Goal: Information Seeking & Learning: Check status

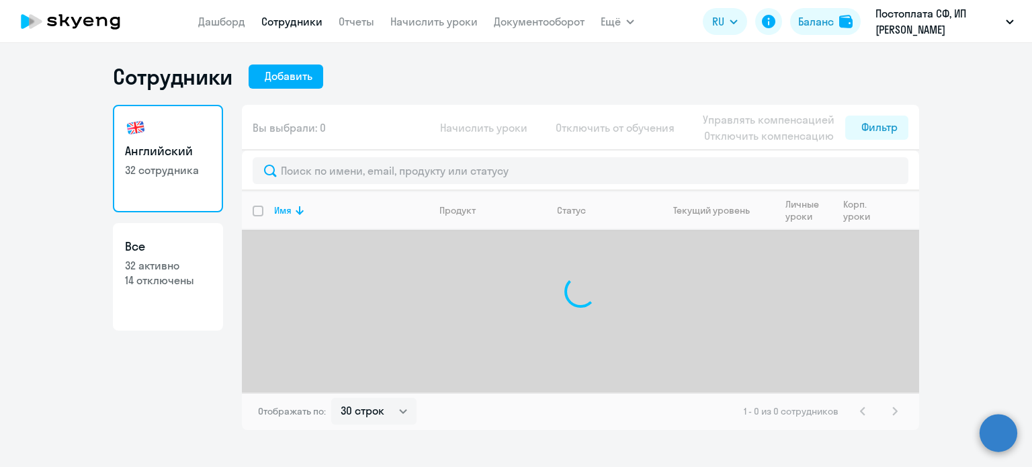
select select "30"
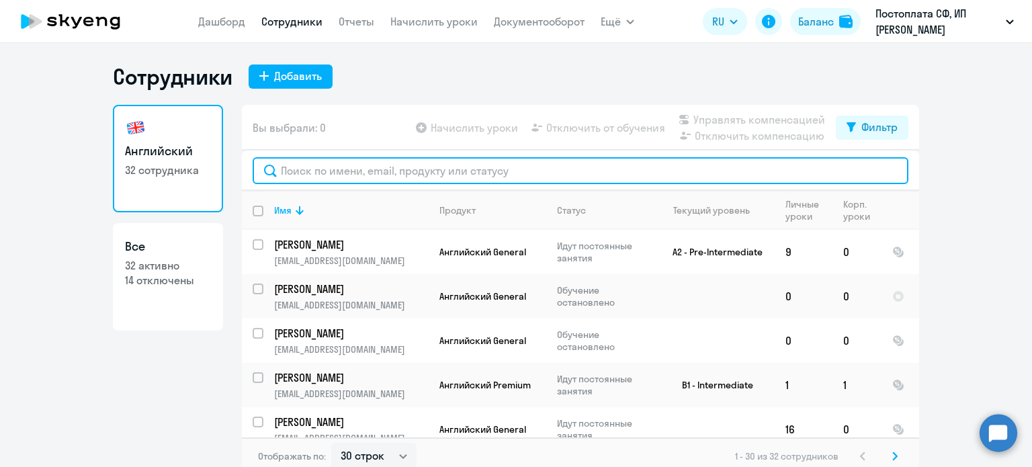
click at [345, 173] on input "text" at bounding box center [581, 170] width 656 height 27
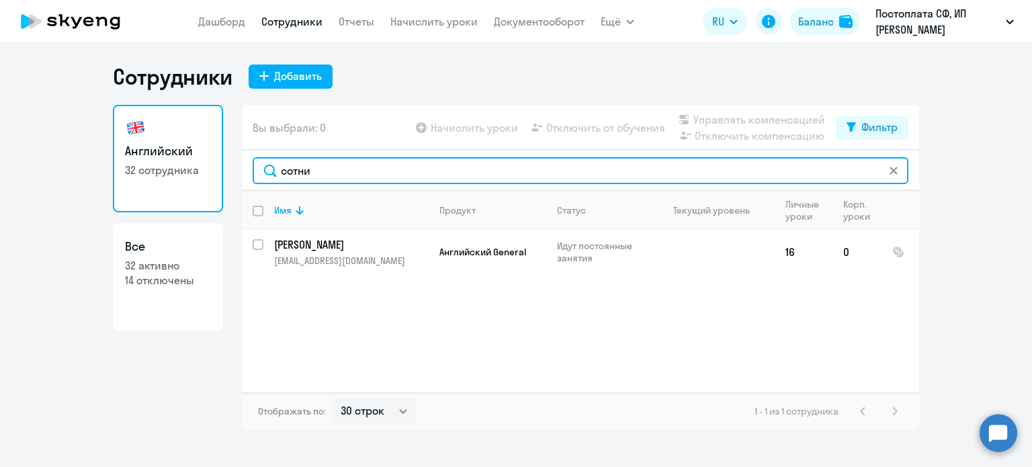
drag, startPoint x: 321, startPoint y: 173, endPoint x: 231, endPoint y: 170, distance: 90.1
click at [232, 171] on div "Английский 32 сотрудника Все 32 активно 14 отключены Вы выбрали: 0 Начислить ур…" at bounding box center [516, 267] width 806 height 325
type input "редю"
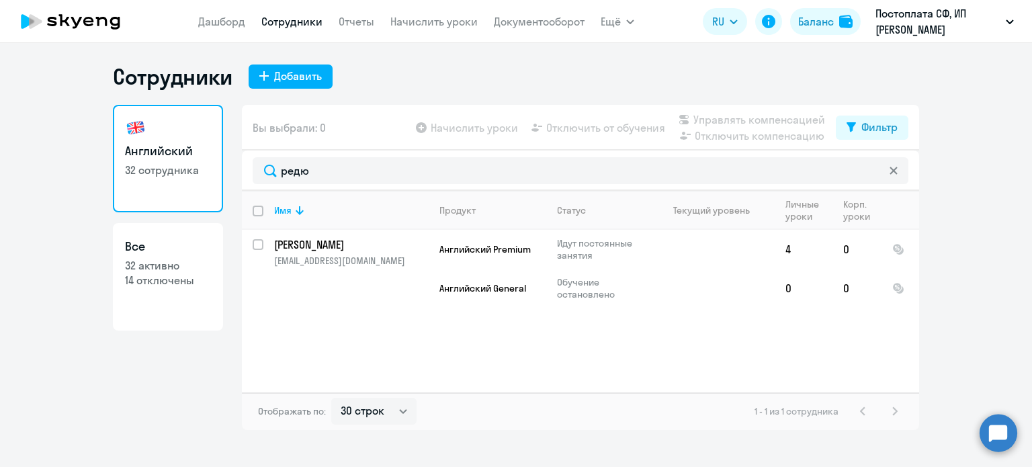
click at [204, 273] on p "14 отключены" at bounding box center [168, 280] width 86 height 15
select select "30"
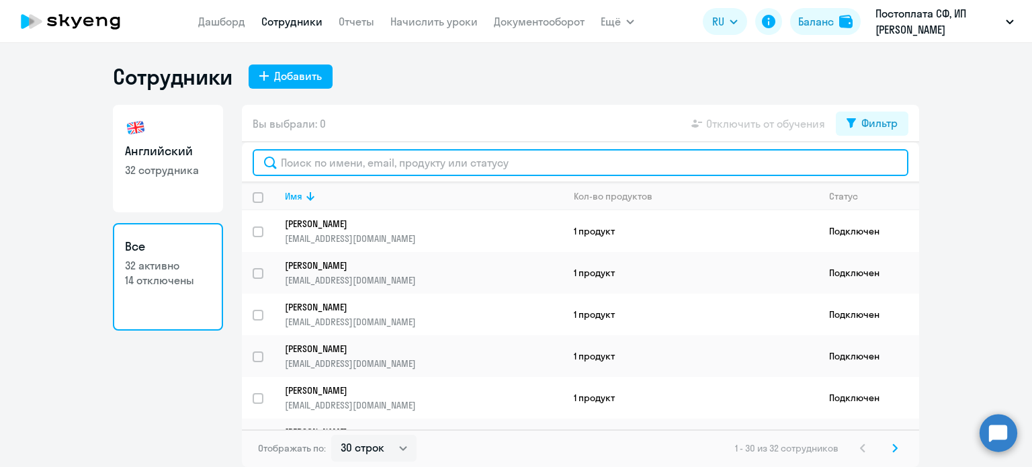
click at [333, 163] on input "text" at bounding box center [581, 162] width 656 height 27
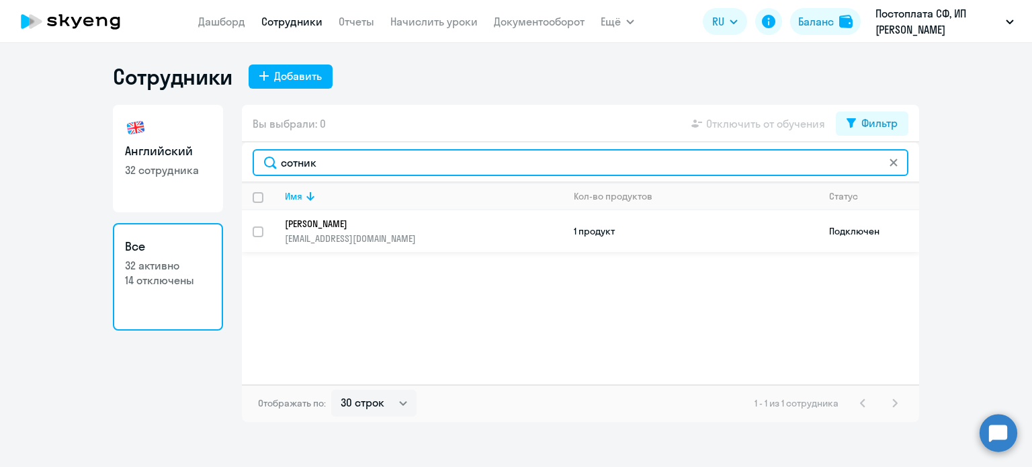
type input "сотник"
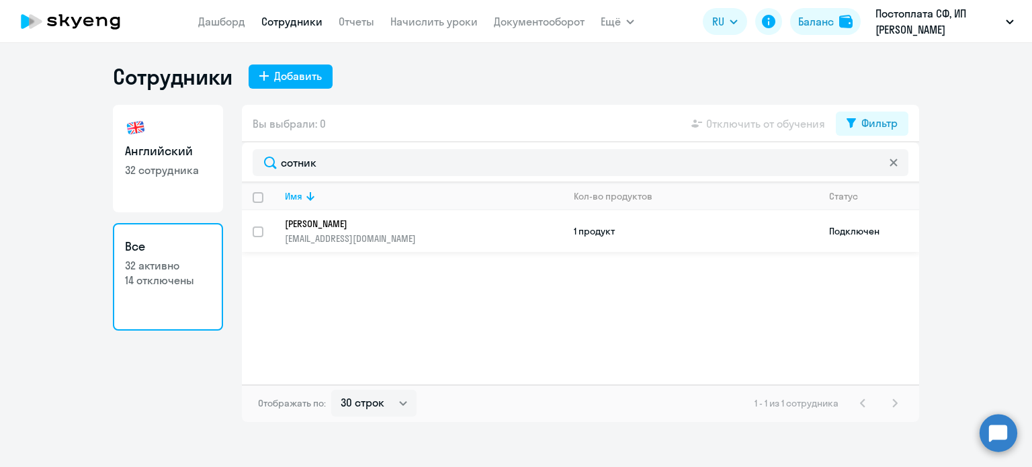
click at [439, 233] on p "[EMAIL_ADDRESS][DOMAIN_NAME]" at bounding box center [424, 238] width 278 height 12
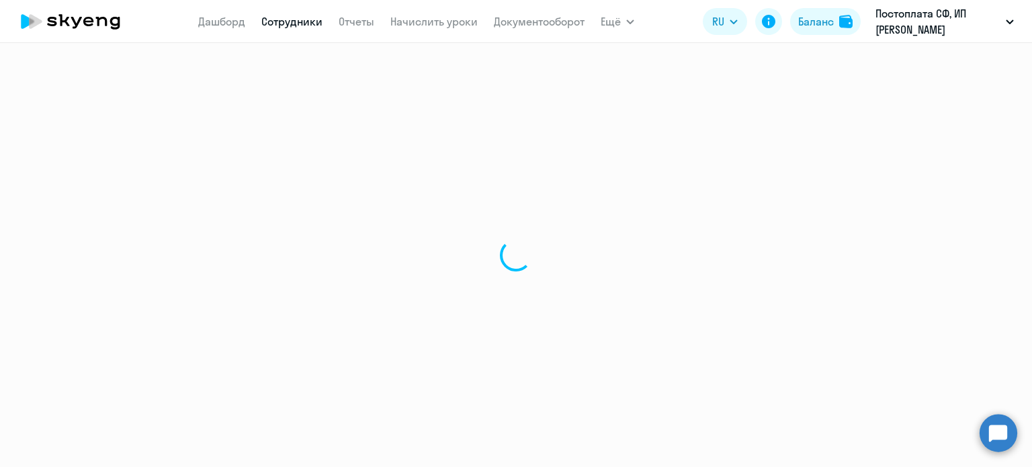
select select "english"
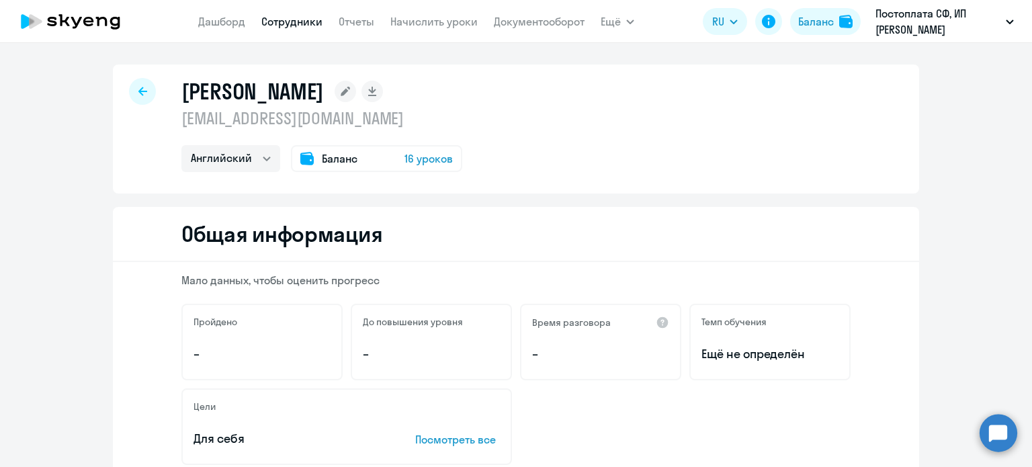
scroll to position [74, 0]
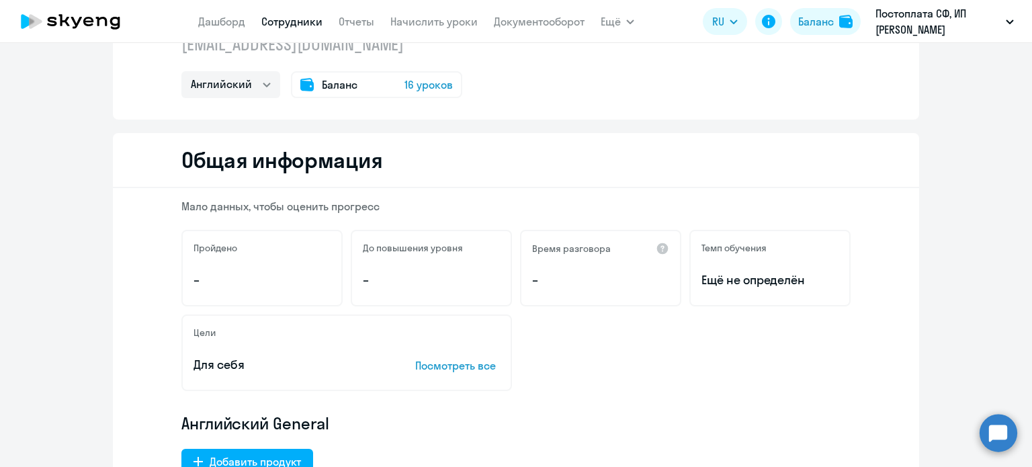
click at [421, 86] on span "16 уроков" at bounding box center [429, 85] width 48 height 16
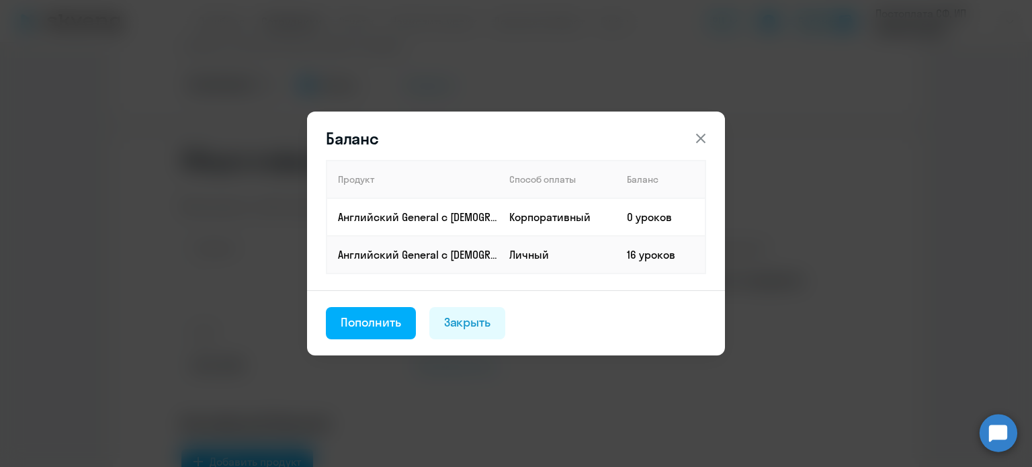
click at [705, 139] on icon at bounding box center [701, 138] width 16 height 16
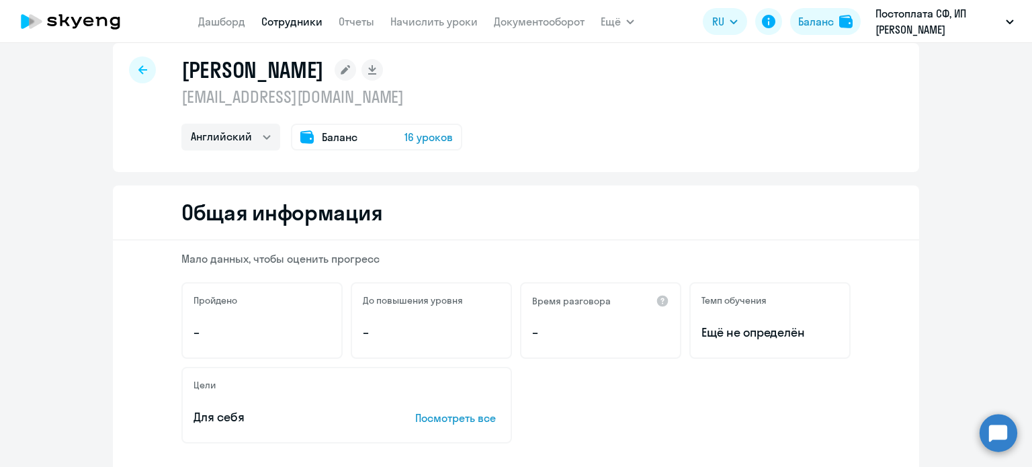
scroll to position [0, 0]
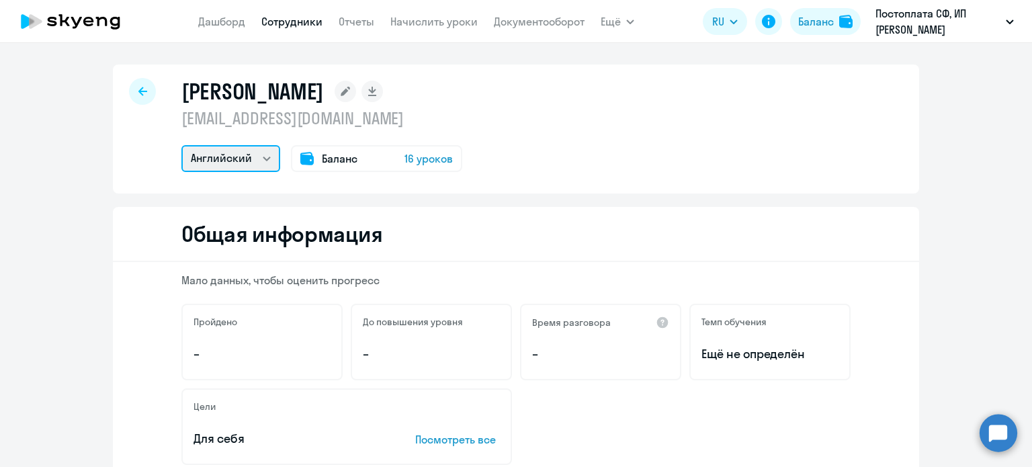
click at [261, 159] on select "Английский" at bounding box center [230, 158] width 99 height 27
click at [125, 97] on div "[PERSON_NAME] [EMAIL_ADDRESS][DOMAIN_NAME] Английский Баланс 16 уроков" at bounding box center [516, 129] width 806 height 129
click at [130, 97] on div at bounding box center [142, 91] width 27 height 27
select select "30"
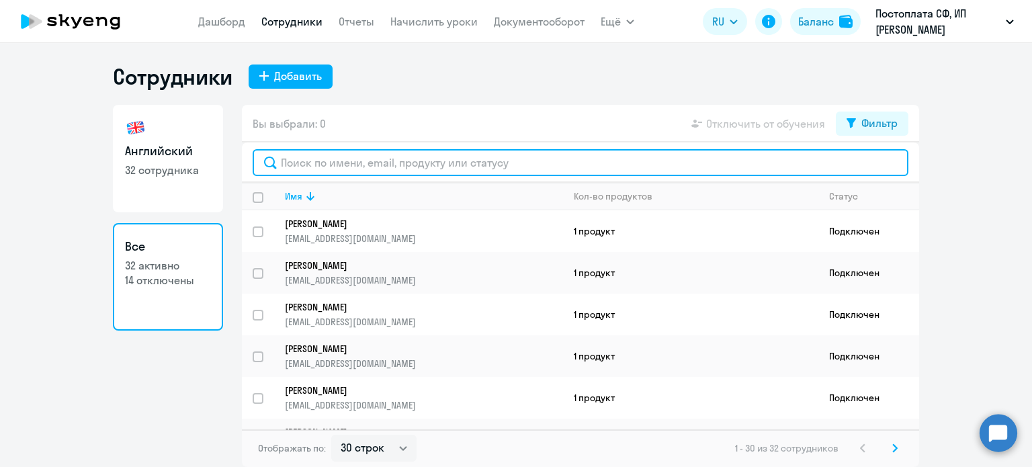
click at [310, 151] on input "text" at bounding box center [581, 162] width 656 height 27
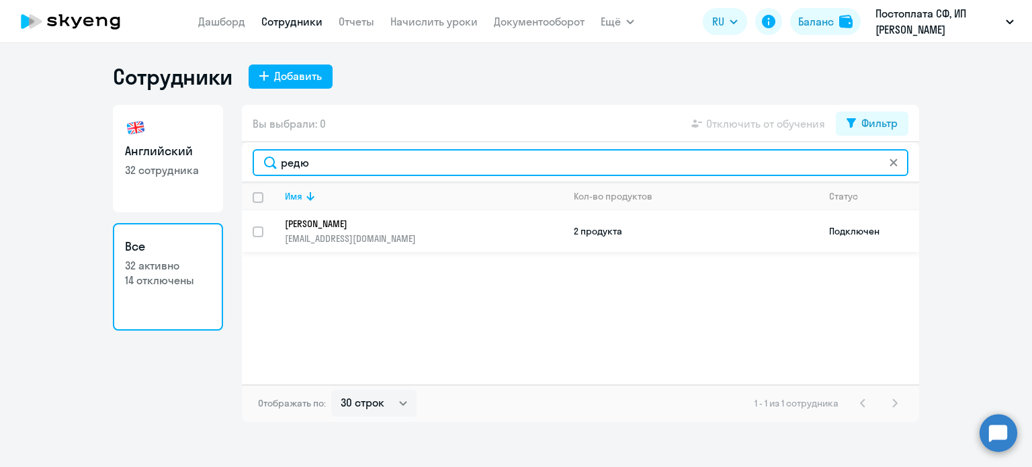
type input "редю"
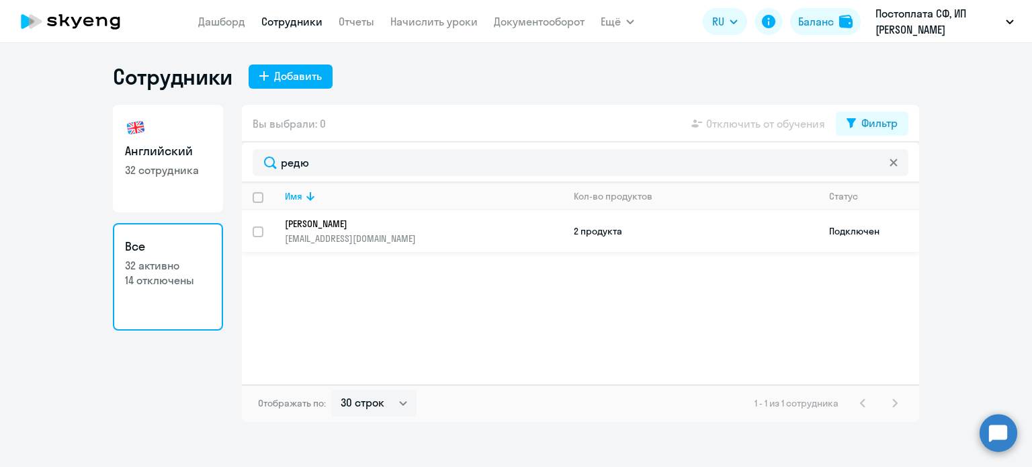
click at [408, 251] on td "Редюнин [PERSON_NAME] [EMAIL_ADDRESS][DOMAIN_NAME]" at bounding box center [418, 231] width 289 height 42
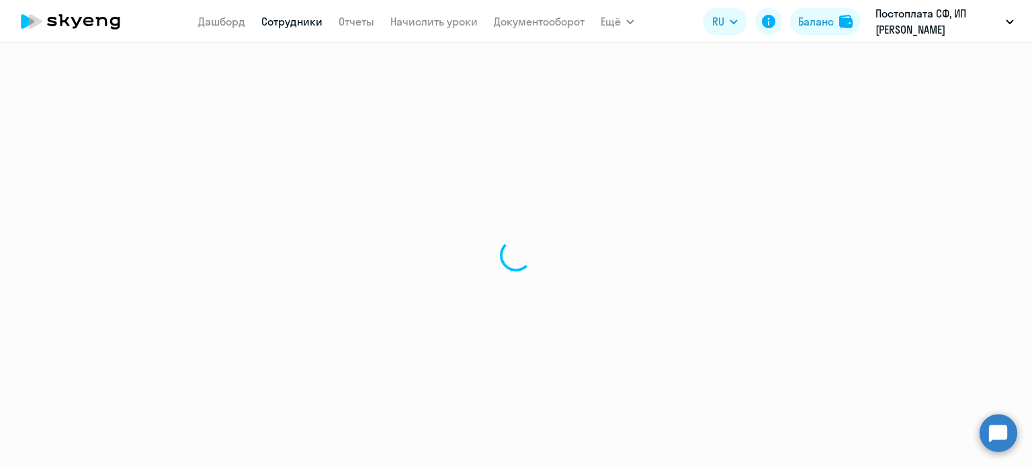
select select "english"
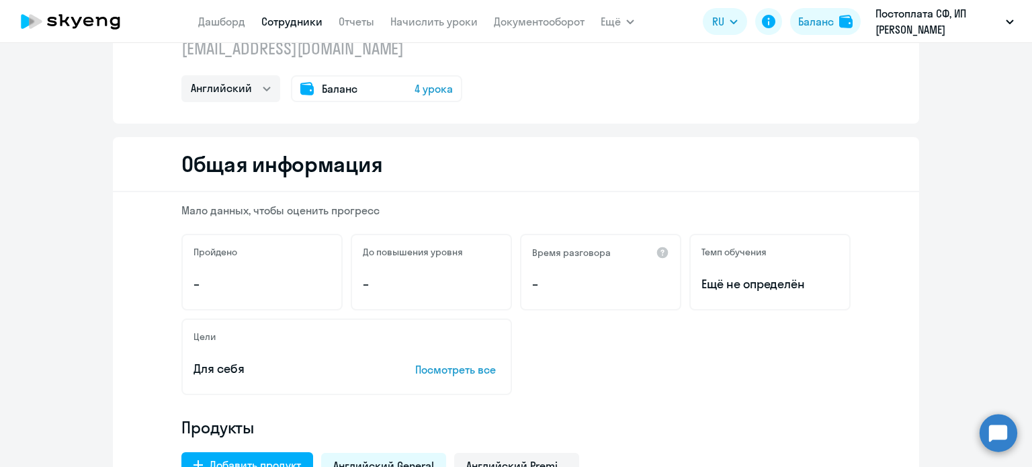
scroll to position [54, 0]
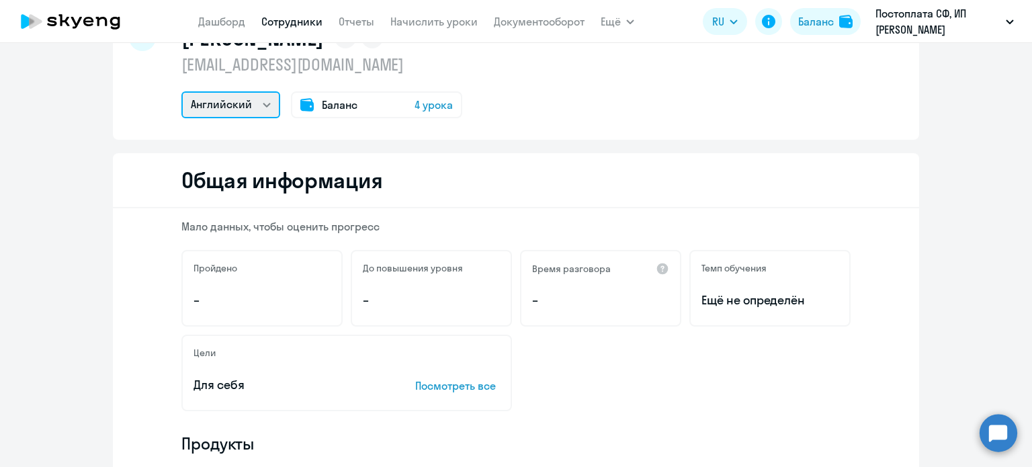
click at [263, 108] on select "Английский" at bounding box center [230, 104] width 99 height 27
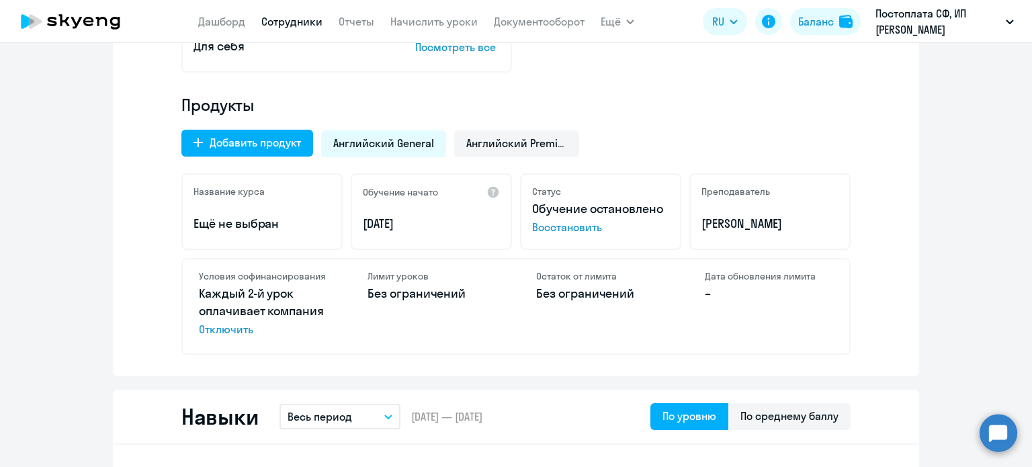
scroll to position [397, 0]
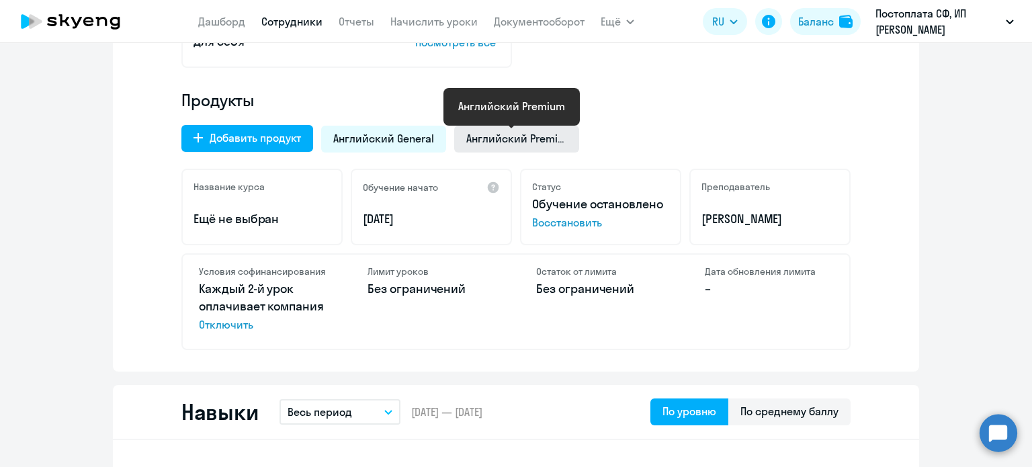
click at [524, 139] on span "Английский Premium" at bounding box center [516, 138] width 101 height 15
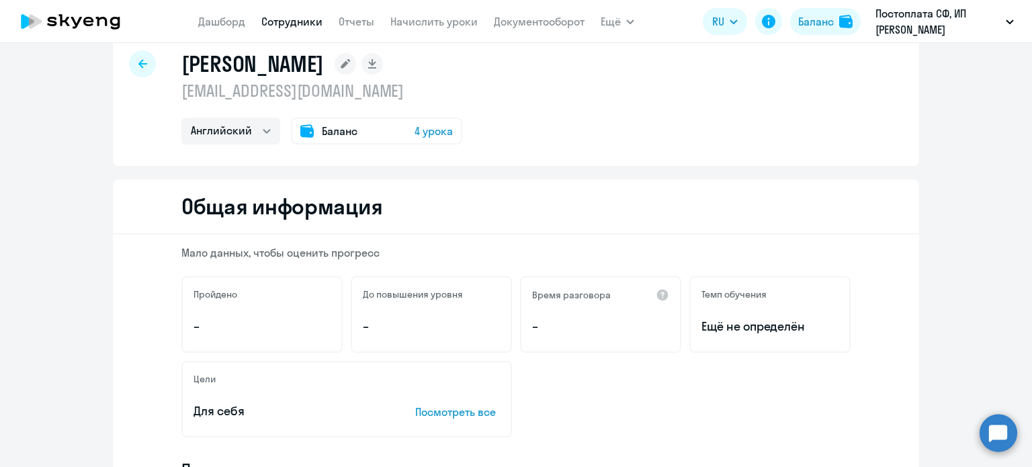
scroll to position [0, 0]
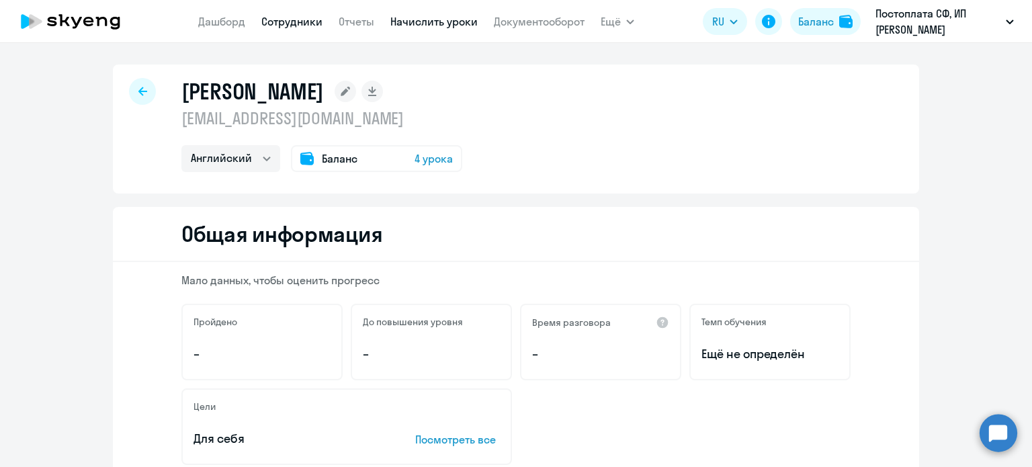
click at [430, 25] on link "Начислить уроки" at bounding box center [433, 21] width 87 height 13
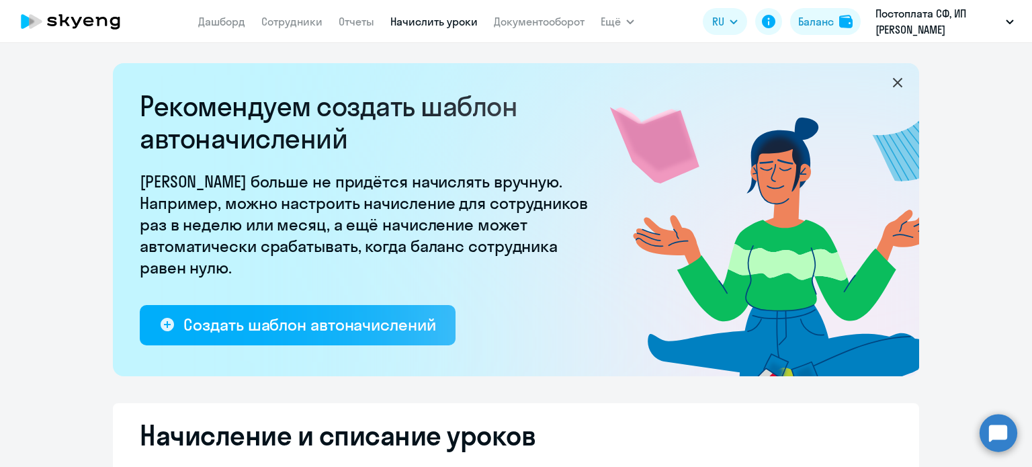
select select "10"
click at [363, 29] on nav "[PERSON_NAME] Отчеты Начислить уроки Документооборот" at bounding box center [391, 21] width 386 height 27
click at [363, 25] on link "Отчеты" at bounding box center [357, 21] width 36 height 13
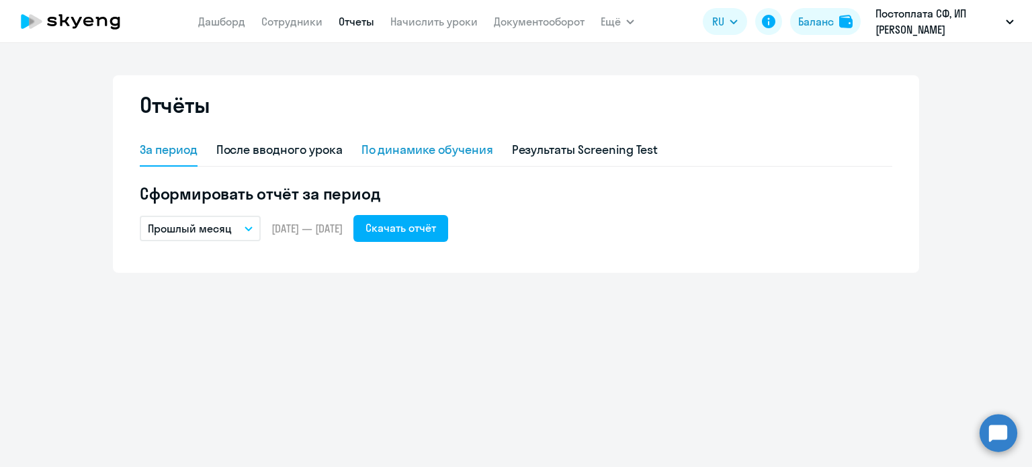
click at [440, 147] on div "По динамике обучения" at bounding box center [428, 149] width 132 height 17
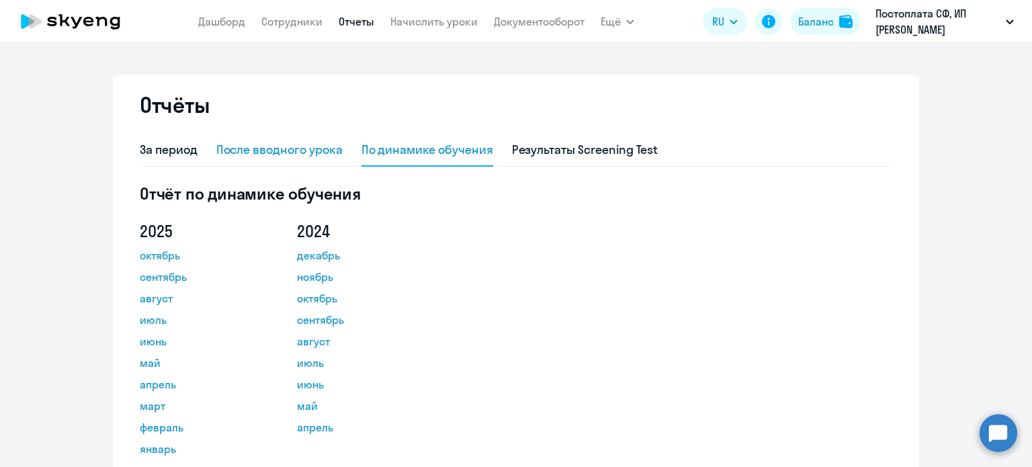
click at [331, 157] on div "После вводного урока" at bounding box center [279, 149] width 126 height 17
select select "10"
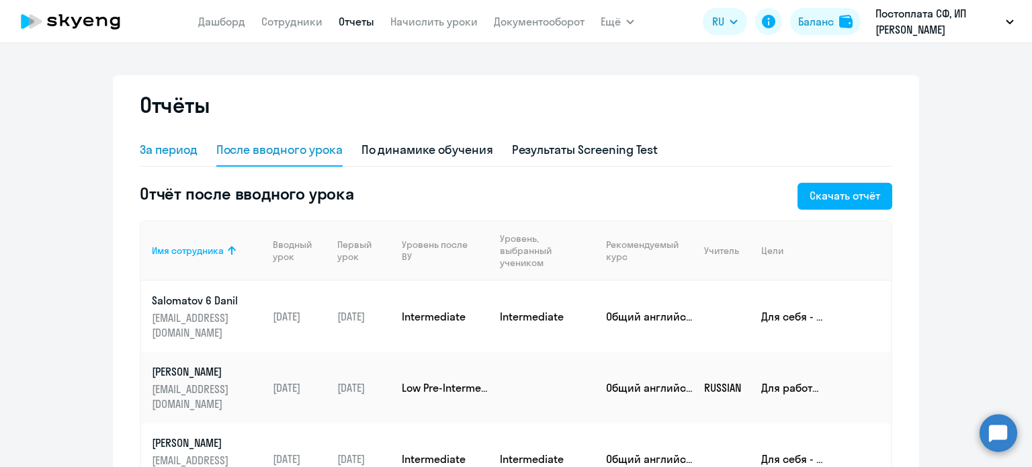
click at [154, 150] on div "За период" at bounding box center [169, 149] width 58 height 17
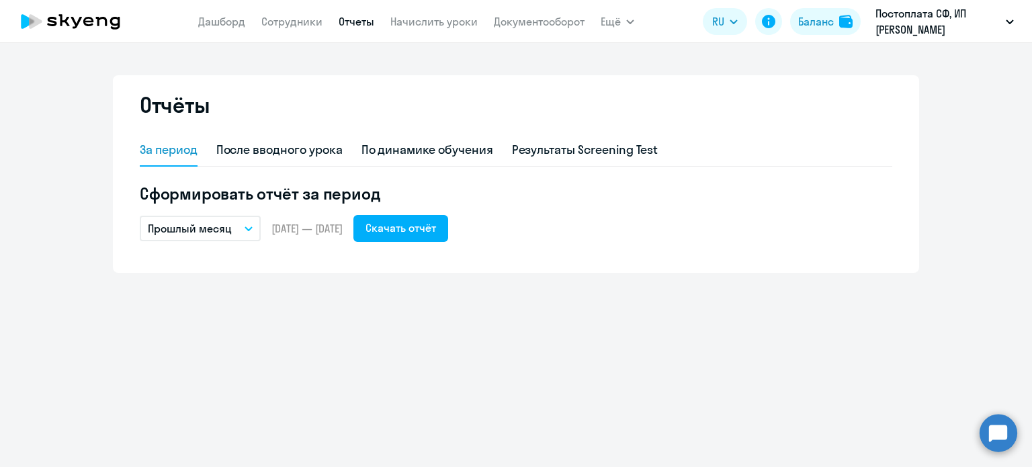
click at [245, 232] on button "Прошлый месяц" at bounding box center [200, 229] width 121 height 26
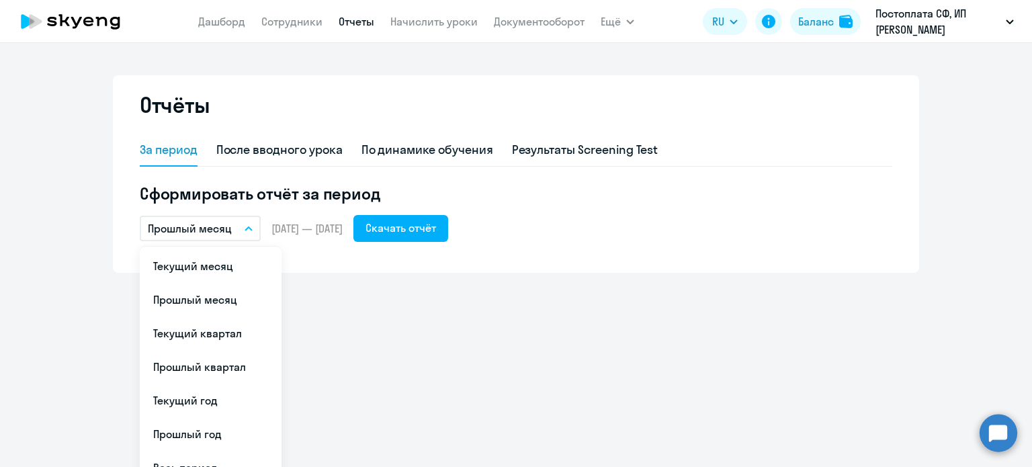
click at [245, 232] on button "Прошлый месяц" at bounding box center [200, 229] width 121 height 26
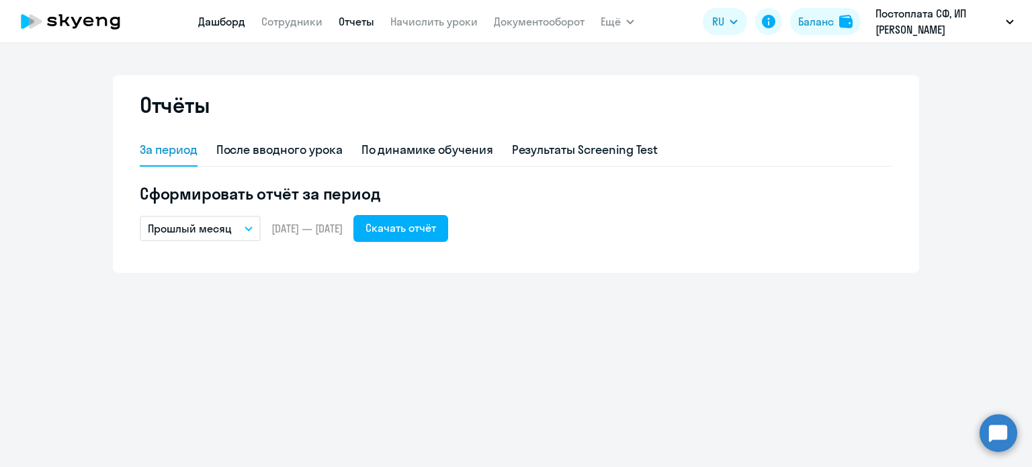
click at [237, 27] on link "Дашборд" at bounding box center [221, 21] width 47 height 13
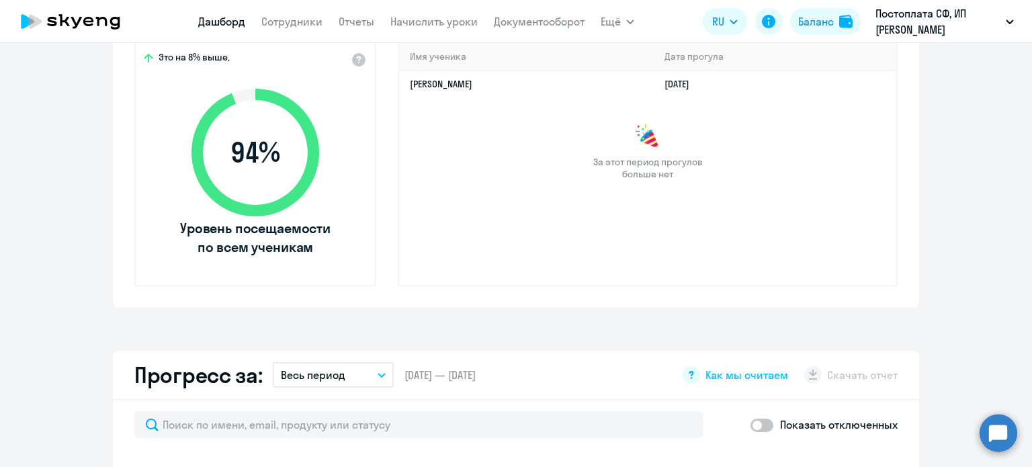
select select "30"
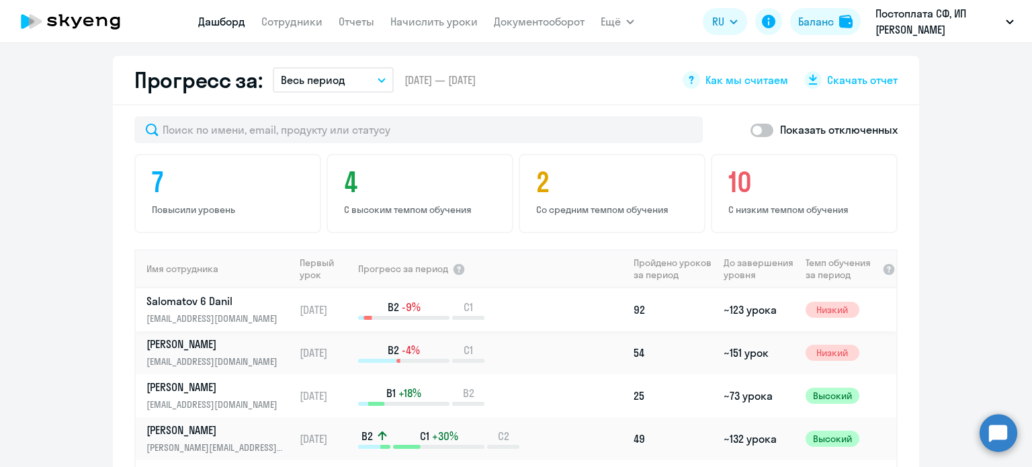
scroll to position [684, 0]
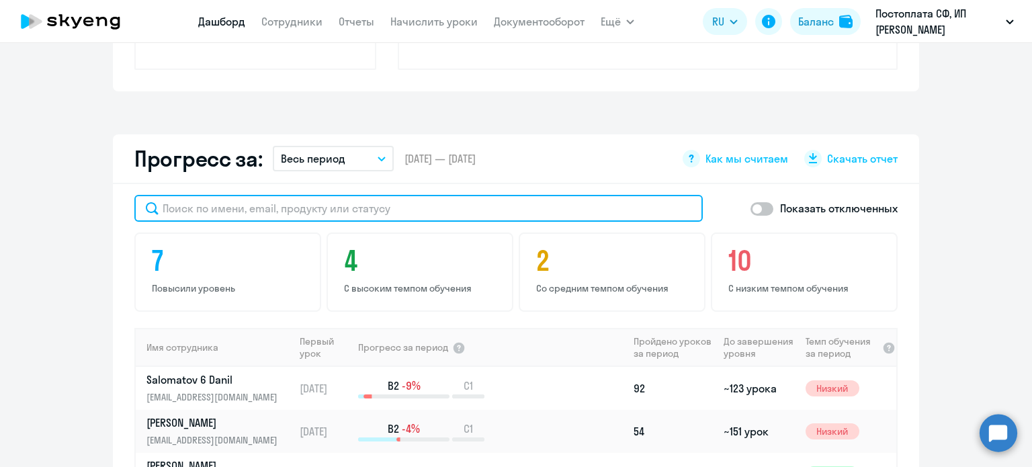
click at [232, 204] on input "text" at bounding box center [418, 208] width 568 height 27
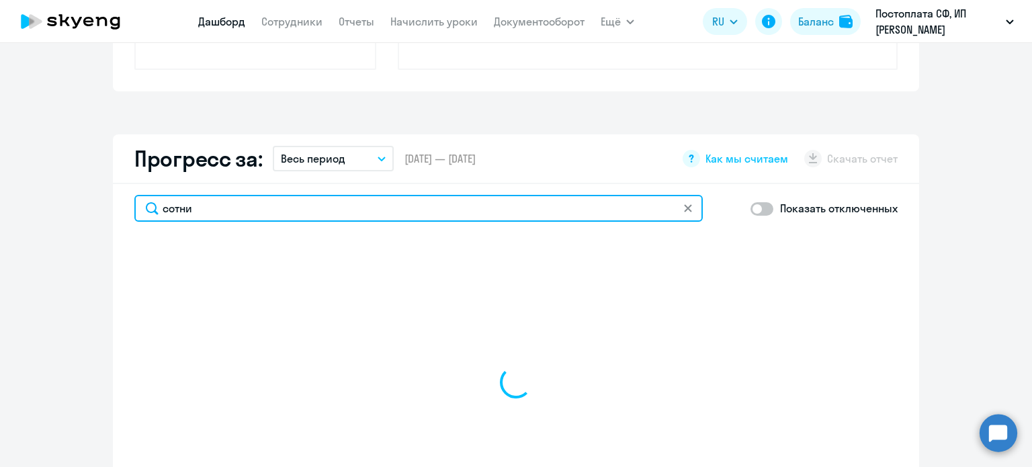
type input "сотник"
select select "30"
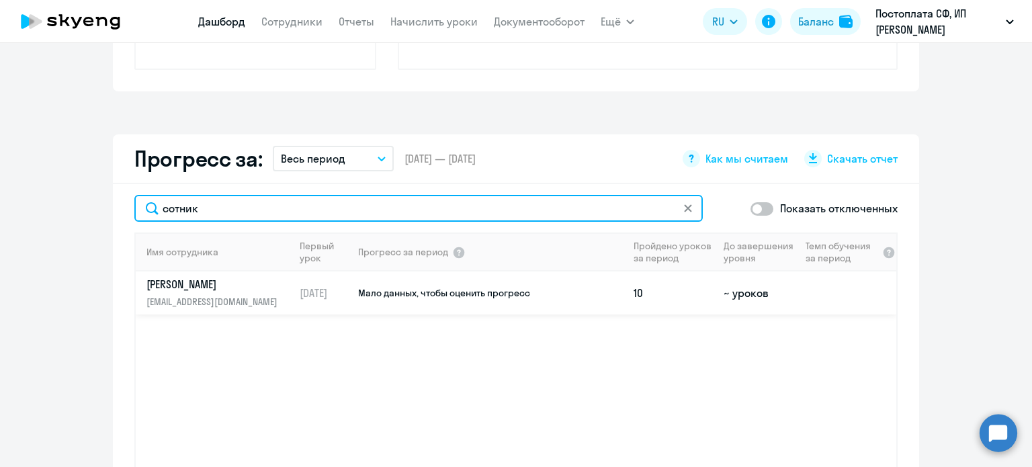
type input "сотник"
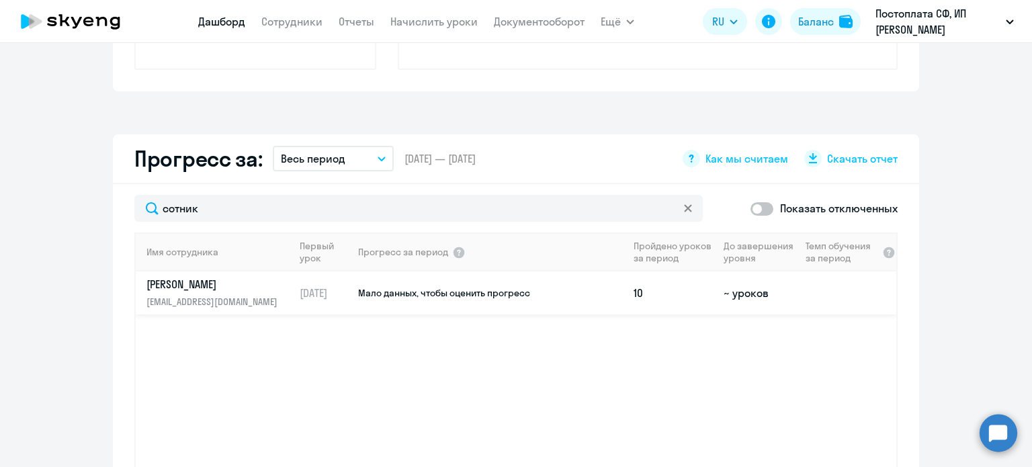
click at [409, 298] on span "Мало данных, чтобы оценить прогресс" at bounding box center [444, 293] width 172 height 12
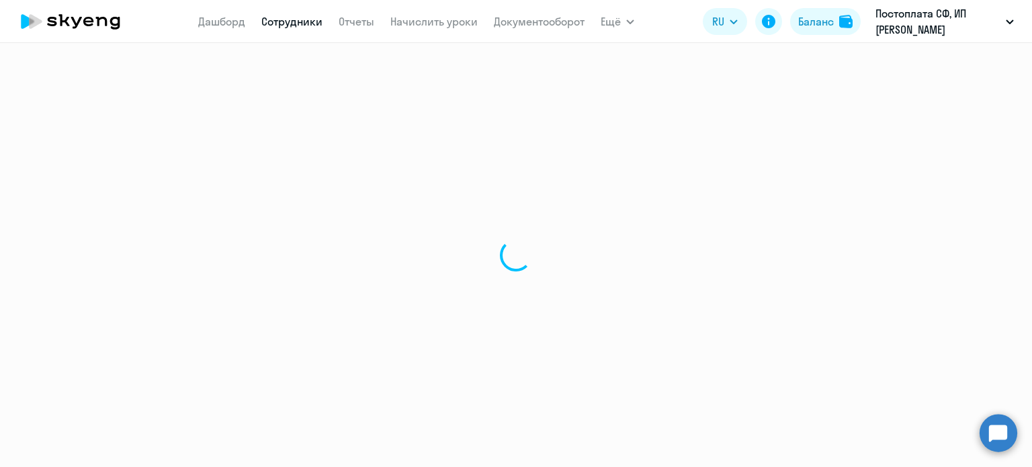
select select "english"
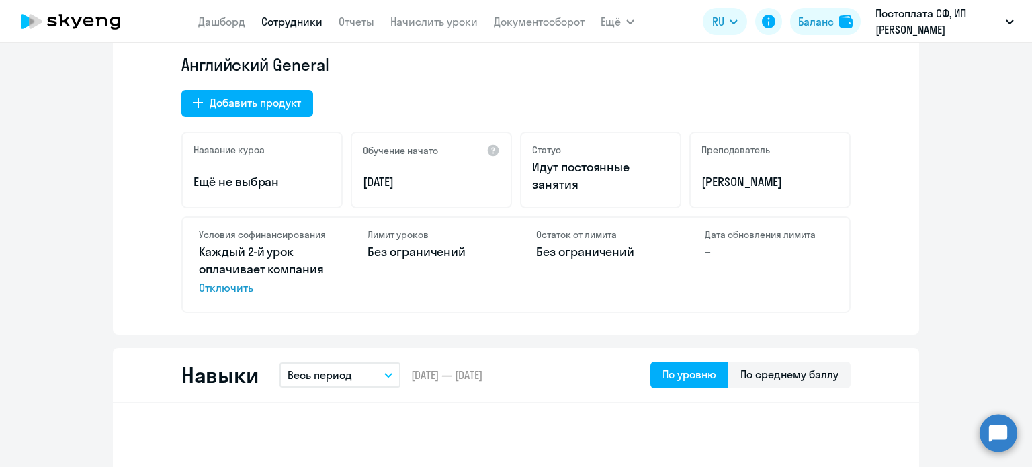
scroll to position [454, 0]
